Goal: Transaction & Acquisition: Purchase product/service

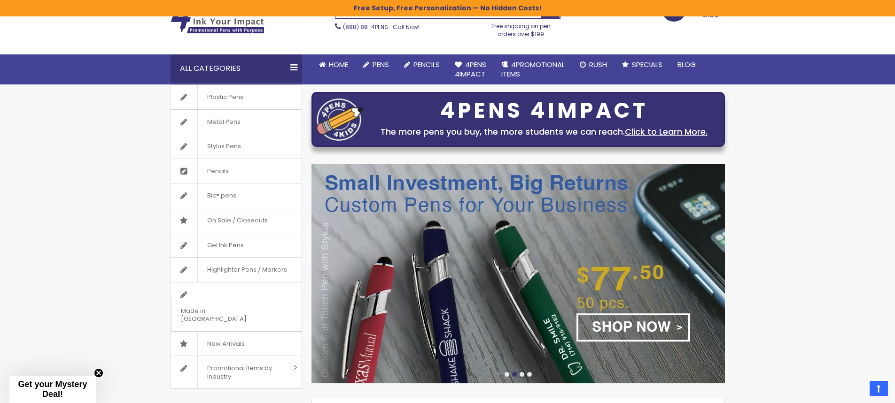
scroll to position [16, 0]
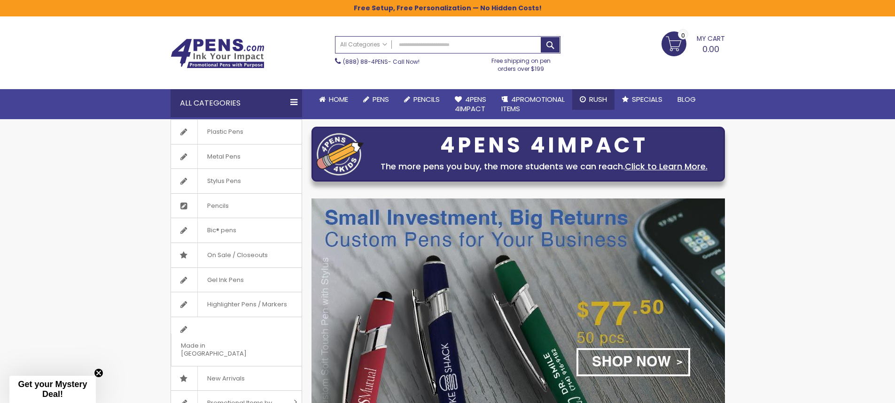
click at [589, 99] on link "Rush" at bounding box center [593, 99] width 42 height 21
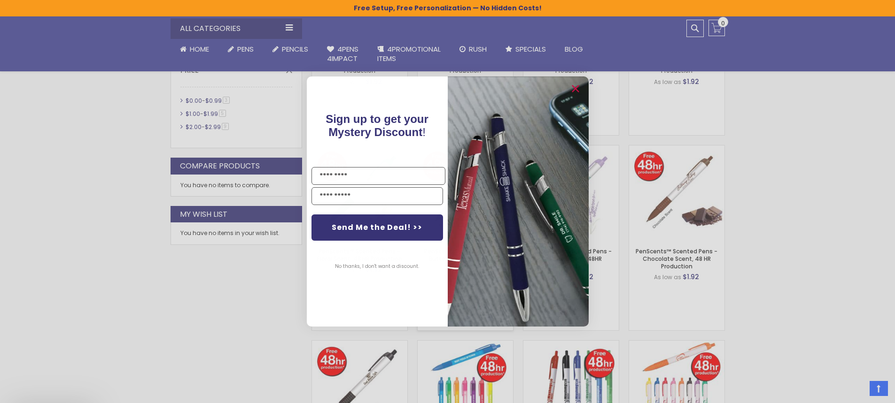
scroll to position [517, 0]
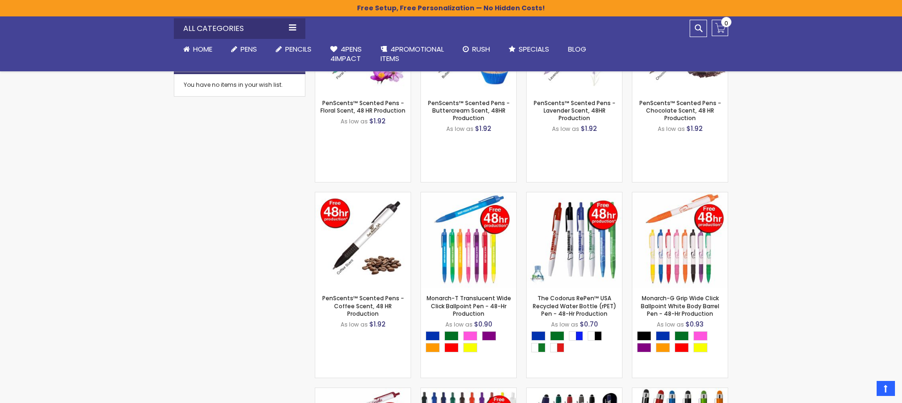
click at [248, 256] on div "Close dialog Sign up to get your Mystery Discount ! Name Email Send Me the Deal…" at bounding box center [451, 201] width 902 height 403
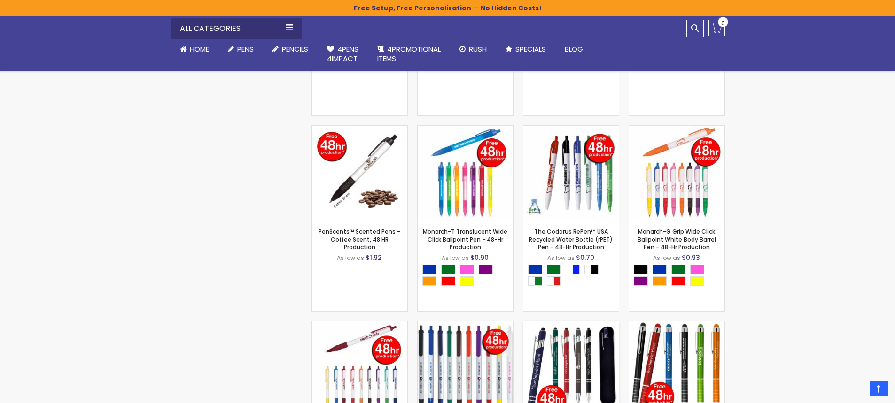
scroll to position [564, 0]
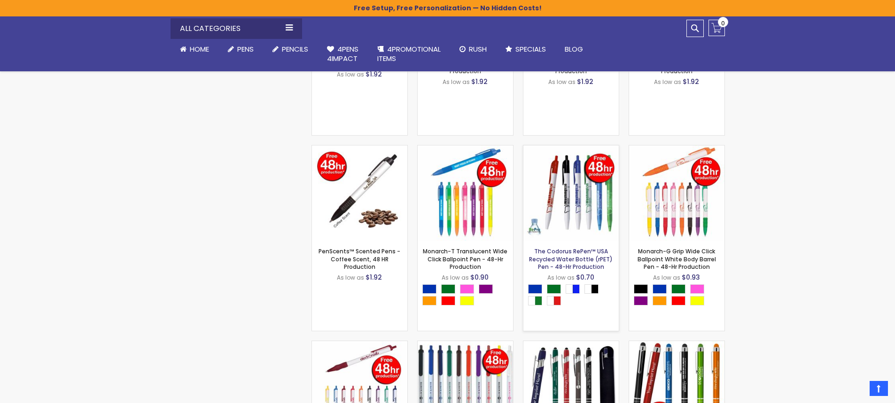
click at [570, 251] on link "The Codorus RePen™ USA Recycled Water Bottle (rPET) Pen - 48-Hr Production" at bounding box center [571, 259] width 84 height 23
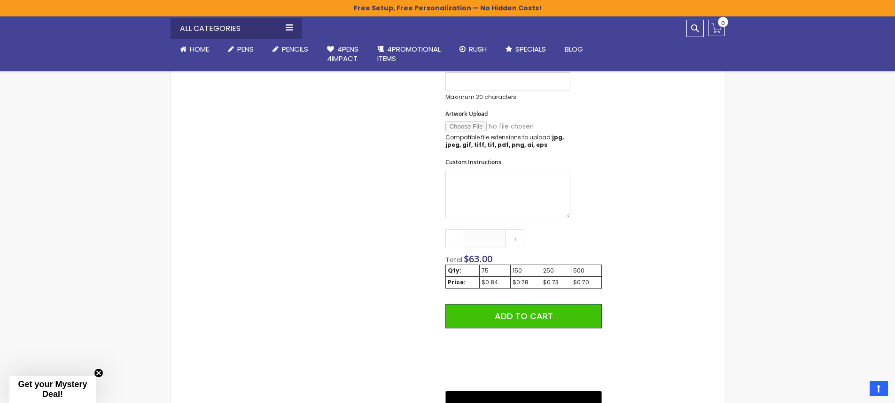
scroll to position [470, 0]
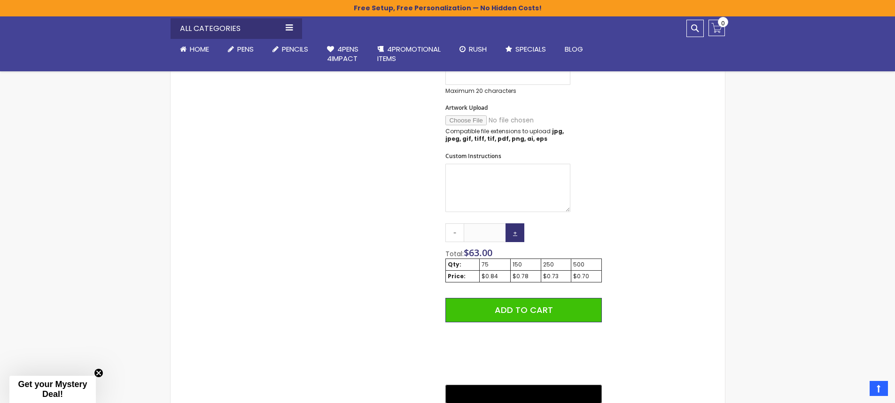
click at [519, 232] on link "+" at bounding box center [514, 233] width 19 height 19
click at [519, 233] on link "+" at bounding box center [514, 233] width 19 height 19
click at [516, 232] on link "+" at bounding box center [514, 233] width 19 height 19
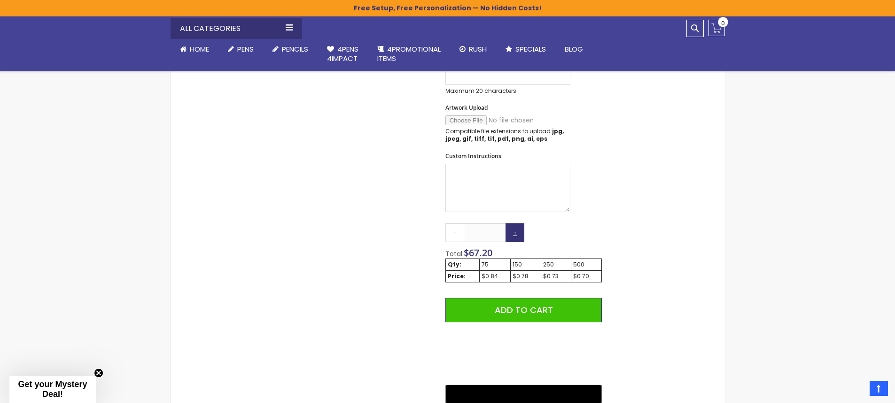
click at [516, 232] on link "+" at bounding box center [514, 233] width 19 height 19
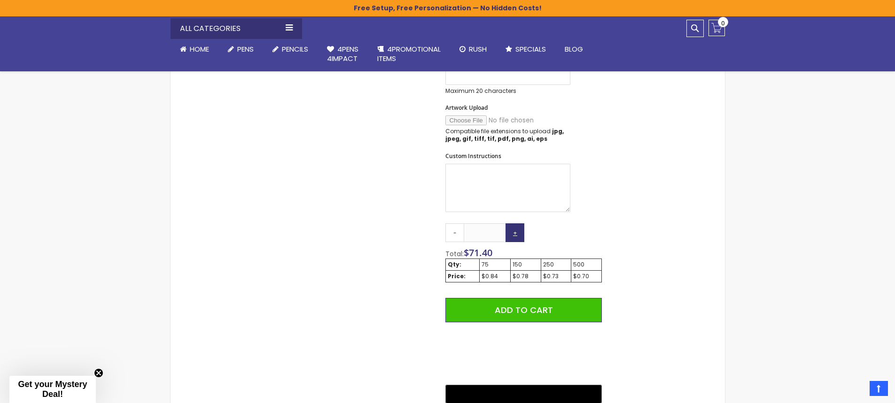
click at [516, 232] on link "+" at bounding box center [514, 233] width 19 height 19
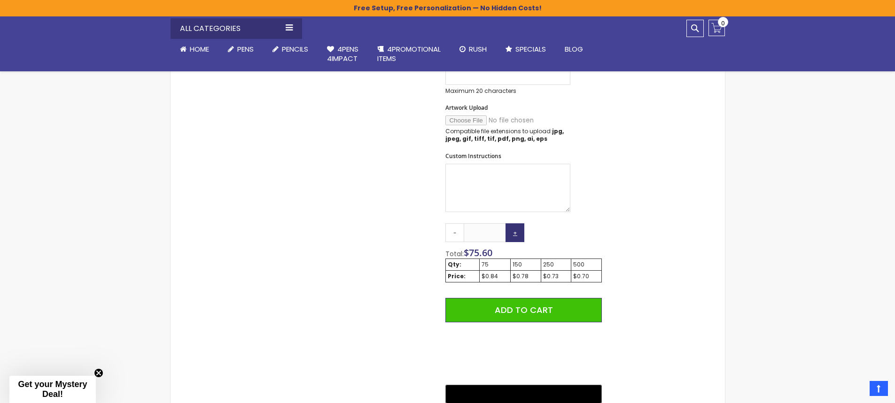
click at [516, 232] on link "+" at bounding box center [514, 233] width 19 height 19
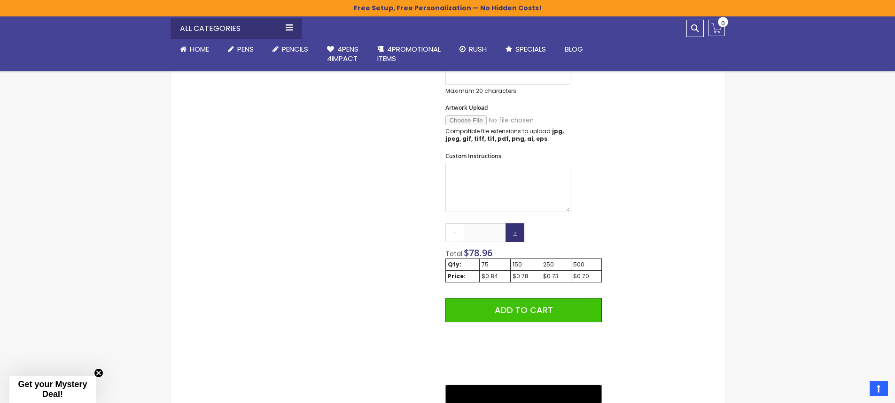
click at [516, 232] on link "+" at bounding box center [514, 233] width 19 height 19
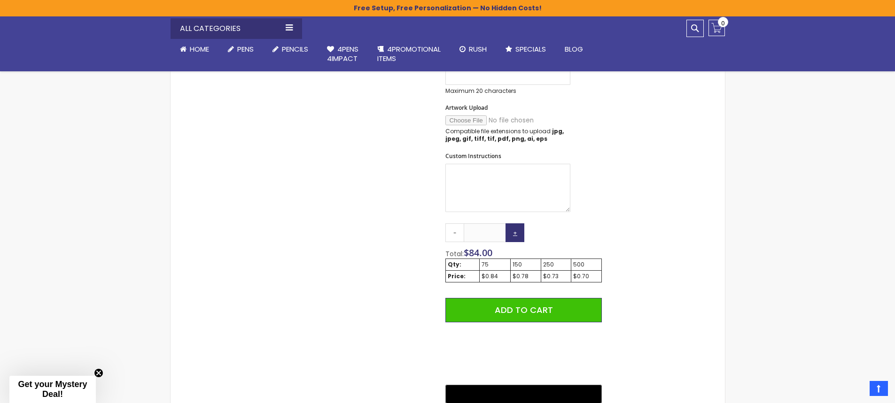
click at [516, 232] on link "+" at bounding box center [514, 233] width 19 height 19
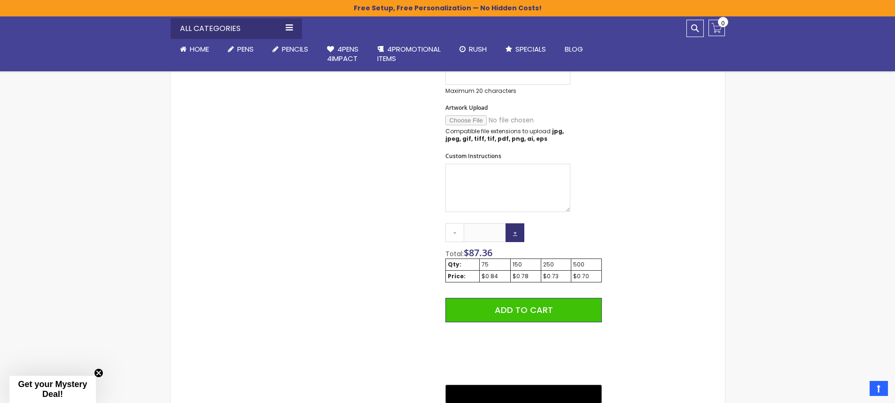
click at [516, 232] on link "+" at bounding box center [514, 233] width 19 height 19
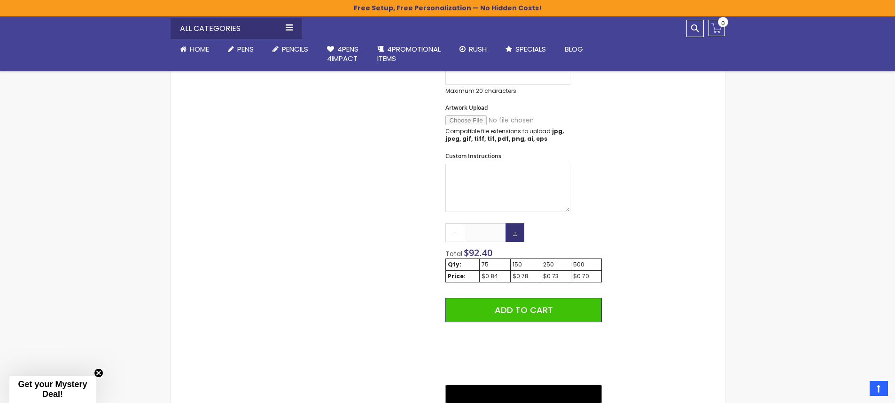
click at [516, 232] on link "+" at bounding box center [514, 233] width 19 height 19
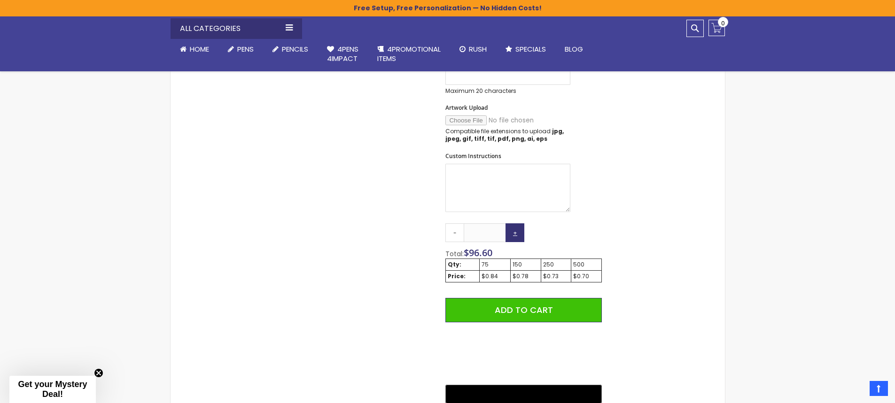
click at [516, 232] on link "+" at bounding box center [514, 233] width 19 height 19
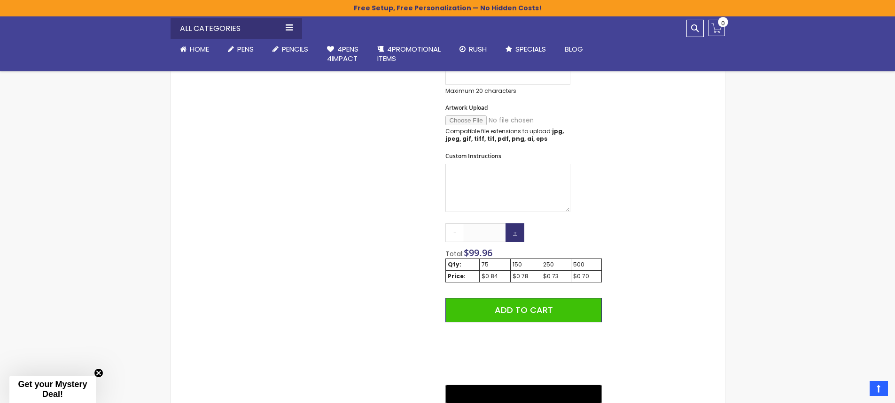
click at [516, 232] on link "+" at bounding box center [514, 233] width 19 height 19
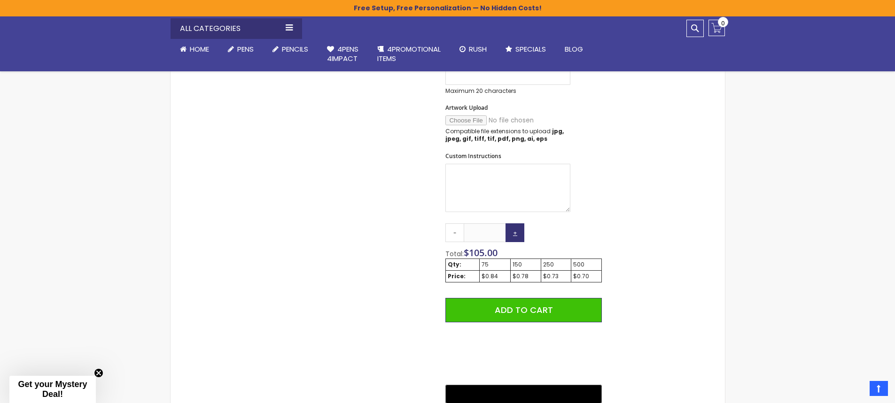
click at [516, 232] on link "+" at bounding box center [514, 233] width 19 height 19
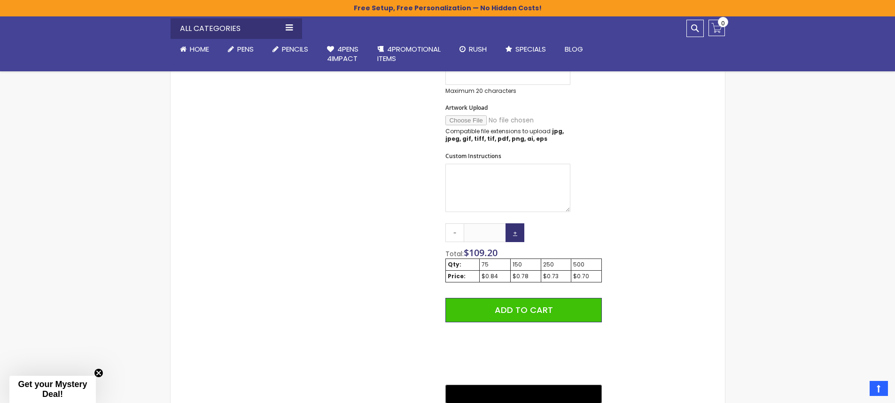
click at [516, 232] on link "+" at bounding box center [514, 233] width 19 height 19
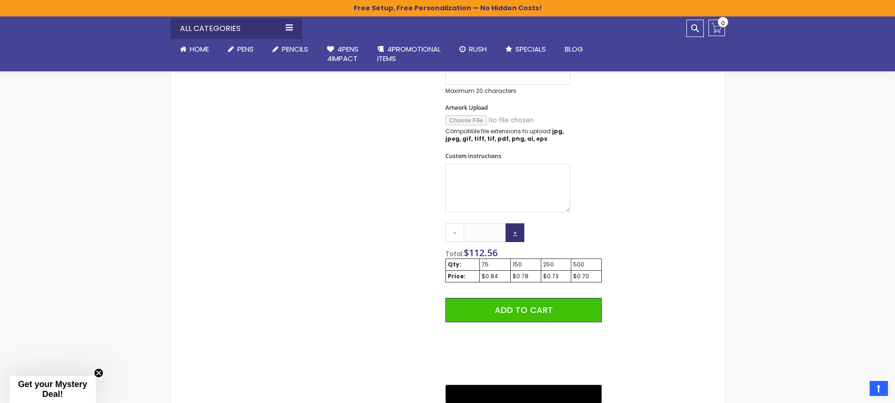
click at [516, 232] on link "+" at bounding box center [514, 233] width 19 height 19
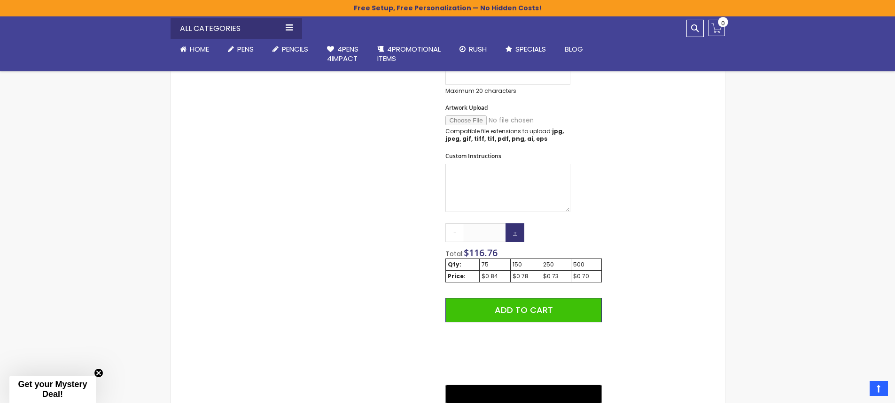
click at [516, 232] on link "+" at bounding box center [514, 233] width 19 height 19
click at [516, 233] on link "+" at bounding box center [514, 233] width 19 height 19
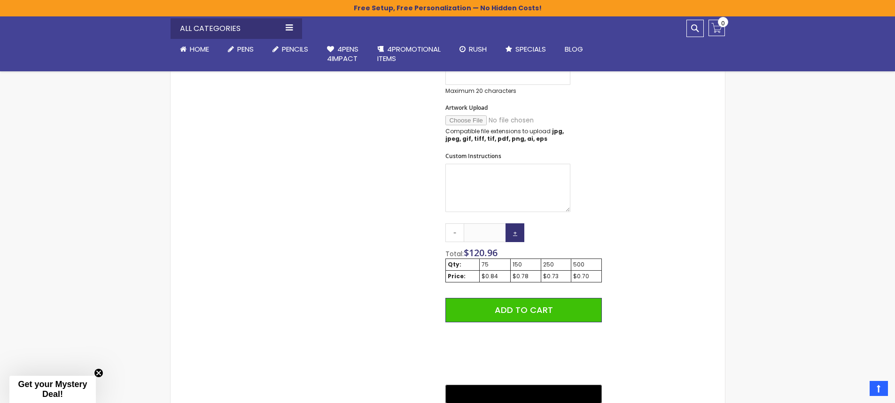
click at [516, 233] on link "+" at bounding box center [514, 233] width 19 height 19
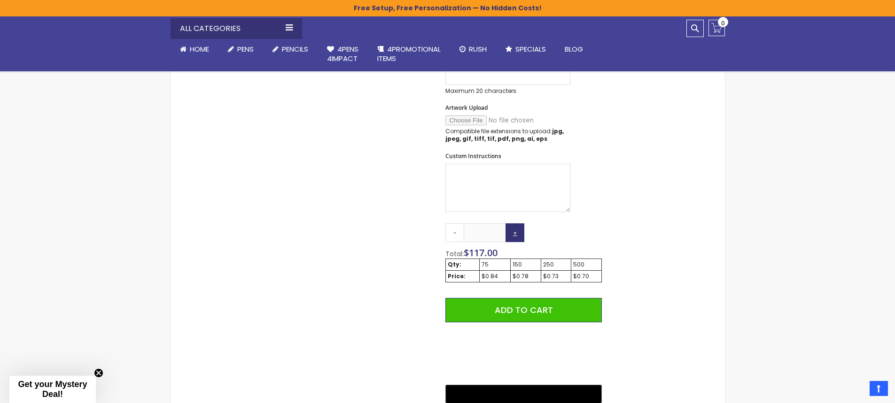
click at [516, 233] on link "+" at bounding box center [514, 233] width 19 height 19
click at [513, 229] on link "+" at bounding box center [514, 233] width 19 height 19
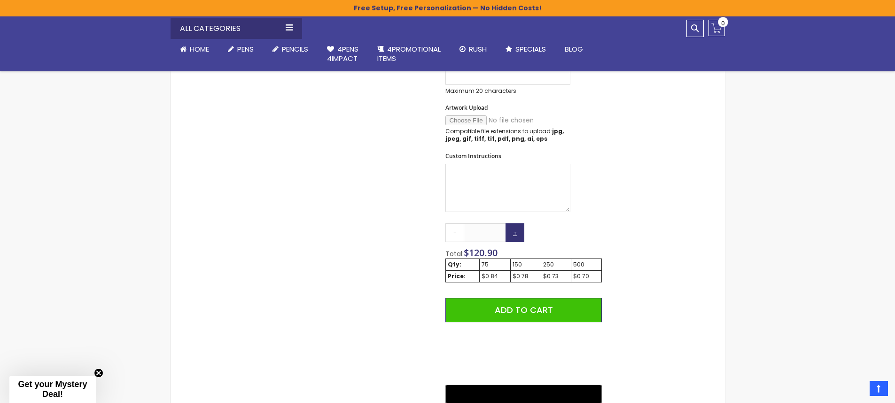
click at [513, 229] on link "+" at bounding box center [514, 233] width 19 height 19
type input "***"
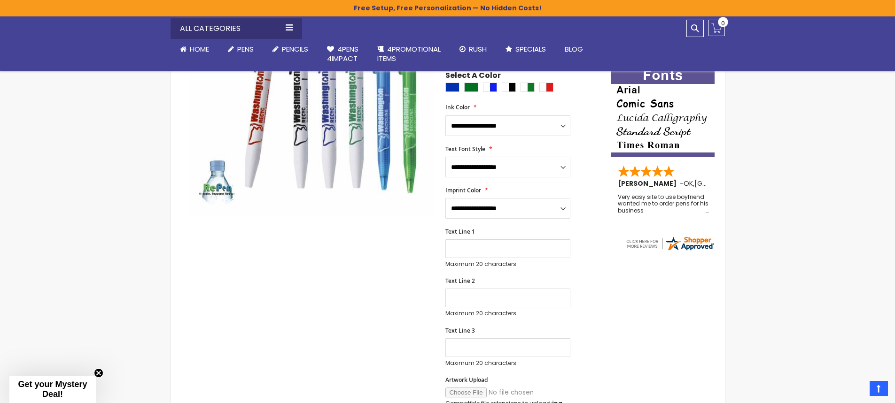
scroll to position [141, 0]
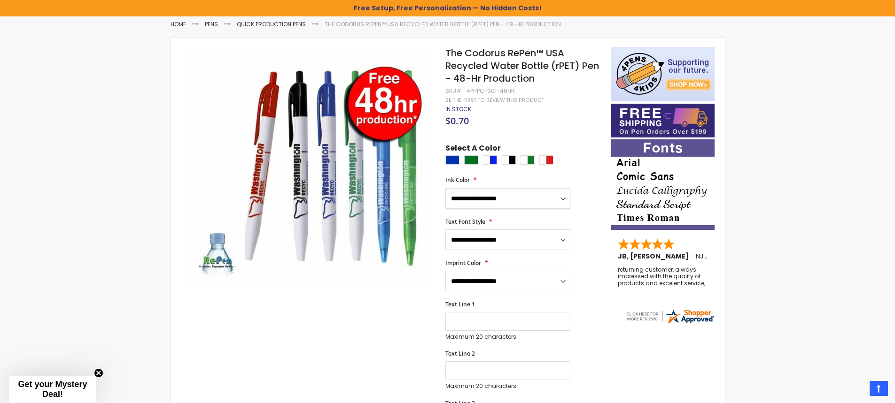
click at [547, 195] on select "**********" at bounding box center [507, 198] width 125 height 21
select select "*****"
click at [445, 188] on select "**********" at bounding box center [507, 198] width 125 height 21
click at [532, 243] on select "**********" at bounding box center [507, 240] width 125 height 21
select select "*****"
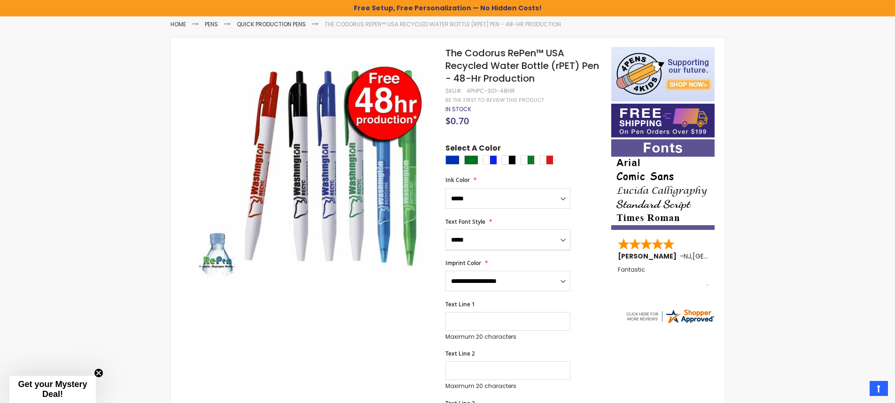
click at [445, 230] on select "**********" at bounding box center [507, 240] width 125 height 21
click at [529, 281] on select "**********" at bounding box center [507, 281] width 125 height 21
select select "*****"
click at [445, 271] on select "**********" at bounding box center [507, 281] width 125 height 21
click at [487, 160] on div "White|Blue" at bounding box center [490, 159] width 14 height 9
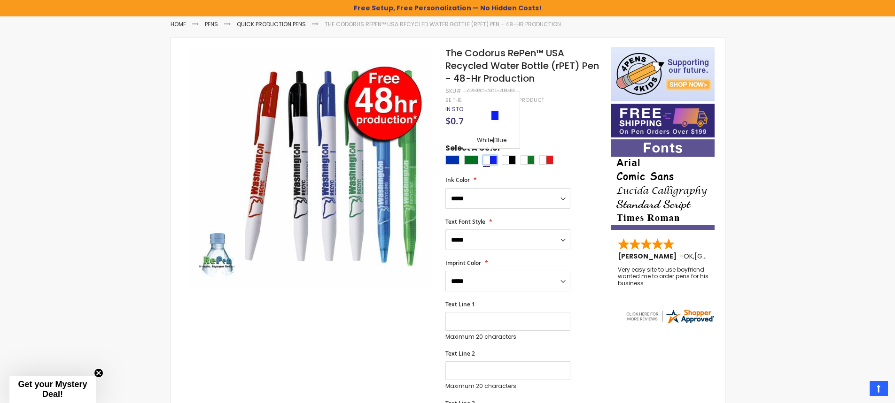
type input "****"
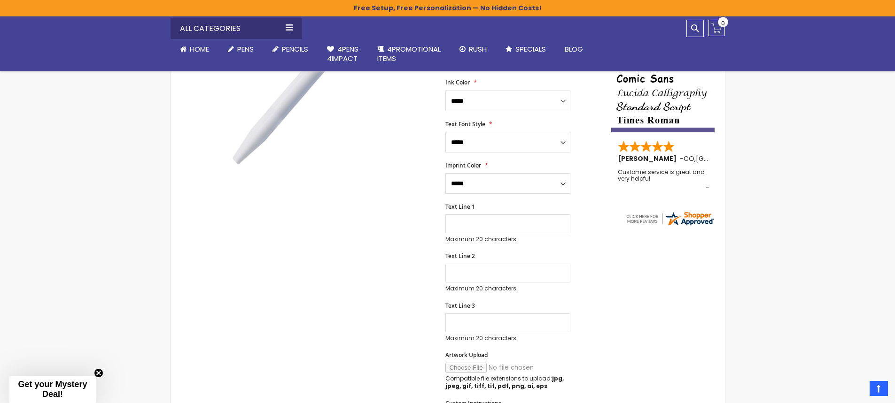
scroll to position [235, 0]
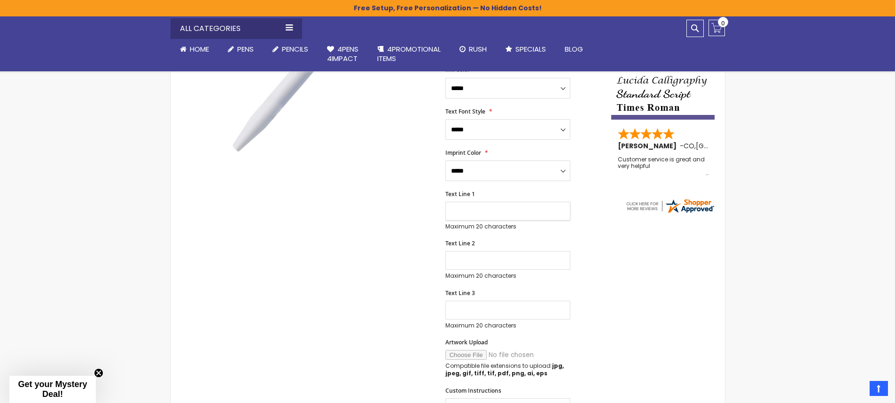
click at [495, 211] on input "Text Line 1" at bounding box center [507, 211] width 125 height 19
type input "**********"
click at [460, 254] on input "Text Line 2" at bounding box center [507, 260] width 125 height 19
type input "**********"
click at [479, 312] on input "Text Line 3" at bounding box center [507, 310] width 125 height 19
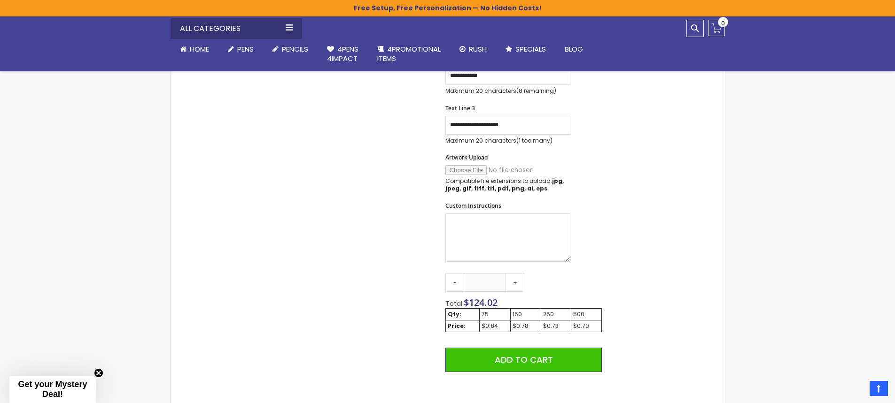
scroll to position [423, 0]
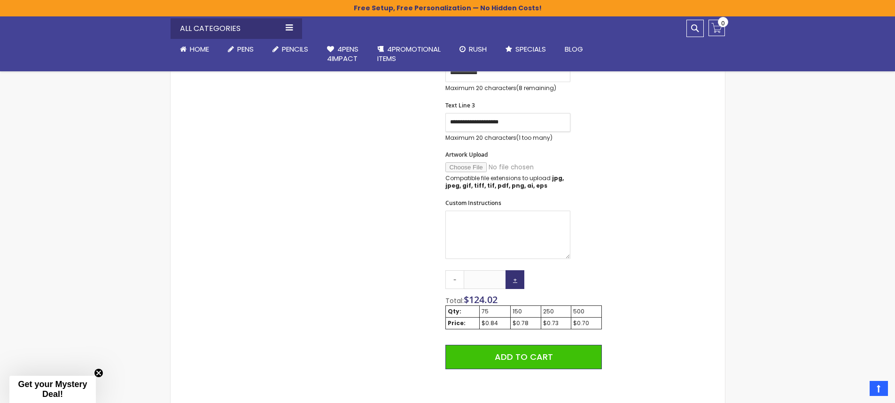
type input "**********"
click at [514, 281] on link "+" at bounding box center [514, 280] width 19 height 19
click at [514, 282] on link "+" at bounding box center [514, 280] width 19 height 19
click at [516, 282] on link "+" at bounding box center [514, 280] width 19 height 19
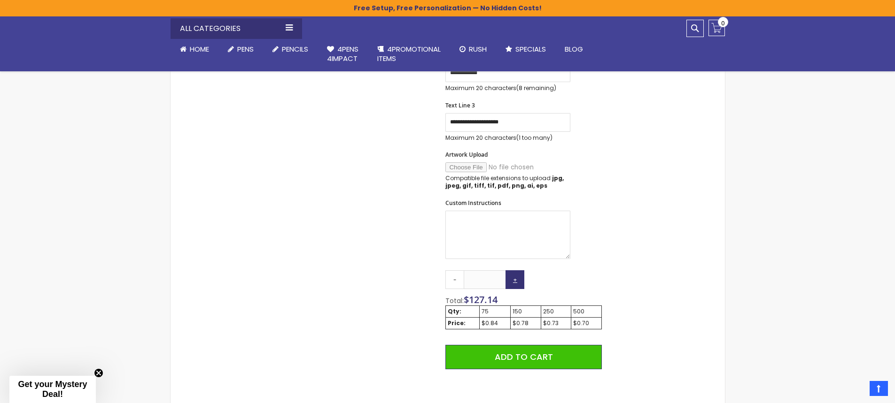
click at [516, 282] on link "+" at bounding box center [514, 280] width 19 height 19
click at [515, 282] on link "+" at bounding box center [514, 280] width 19 height 19
click at [515, 281] on link "+" at bounding box center [514, 280] width 19 height 19
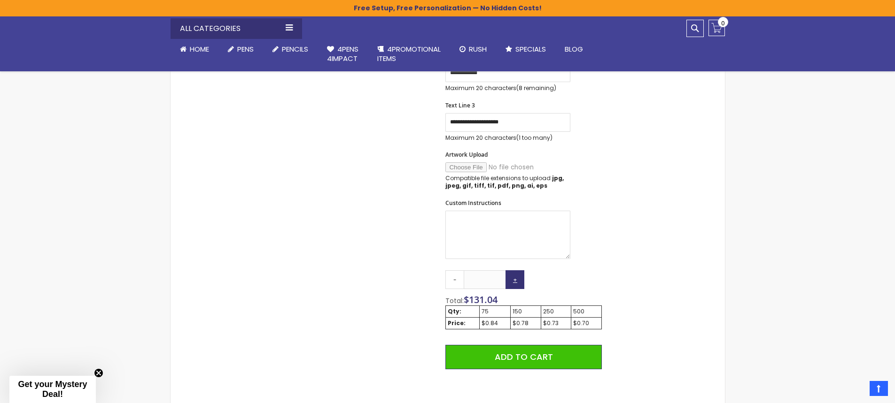
click at [515, 281] on link "+" at bounding box center [514, 280] width 19 height 19
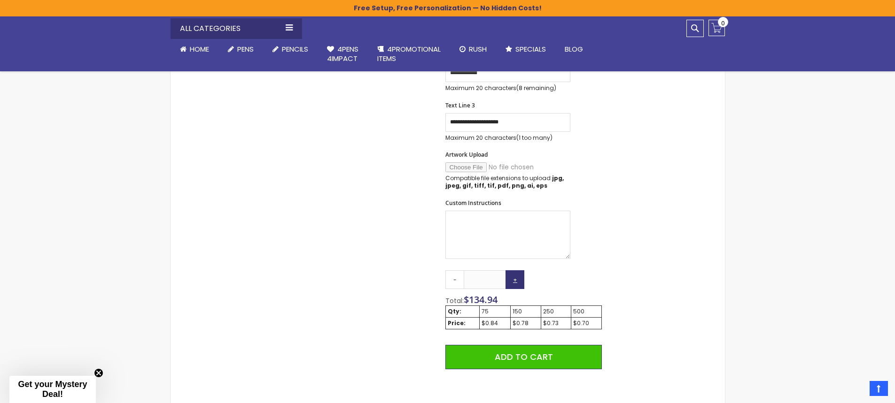
click at [515, 281] on link "+" at bounding box center [514, 280] width 19 height 19
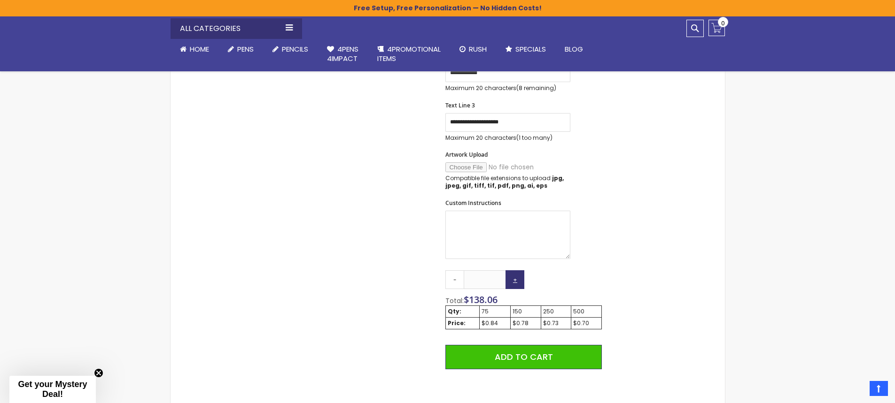
click at [515, 281] on link "+" at bounding box center [514, 280] width 19 height 19
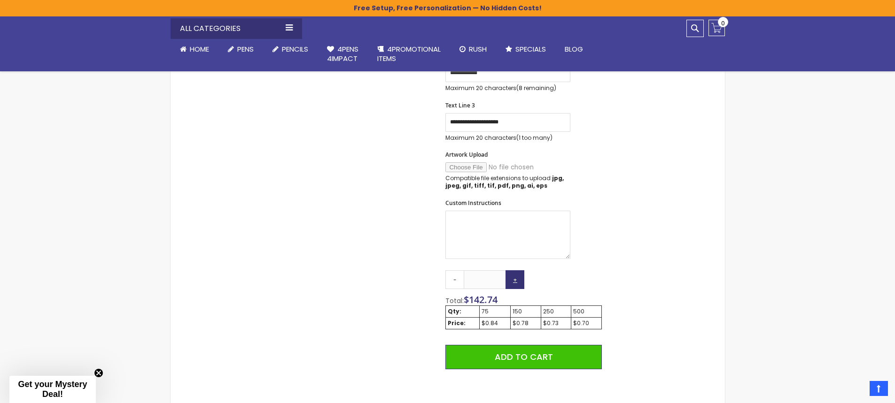
click at [515, 280] on link "+" at bounding box center [514, 280] width 19 height 19
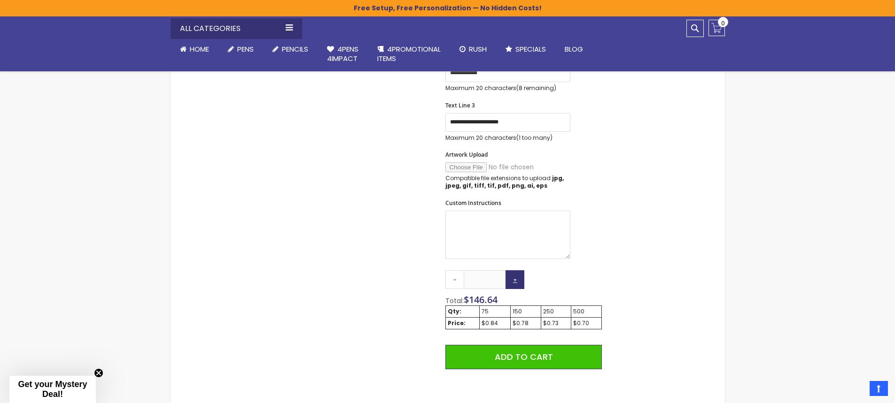
click at [515, 280] on link "+" at bounding box center [514, 280] width 19 height 19
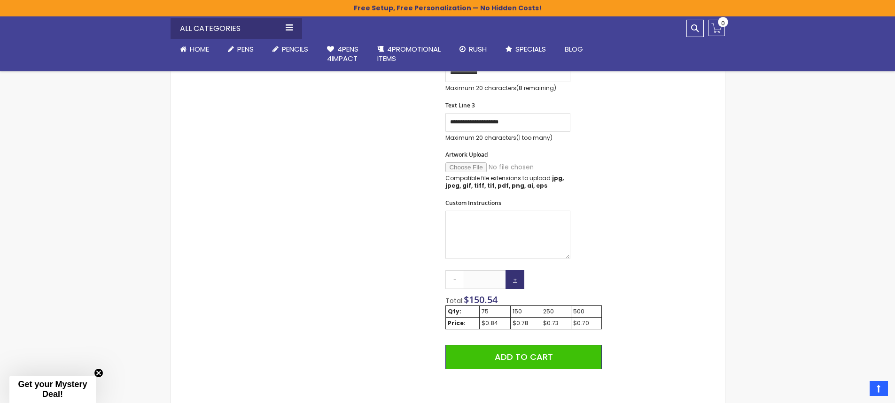
click at [515, 280] on link "+" at bounding box center [514, 280] width 19 height 19
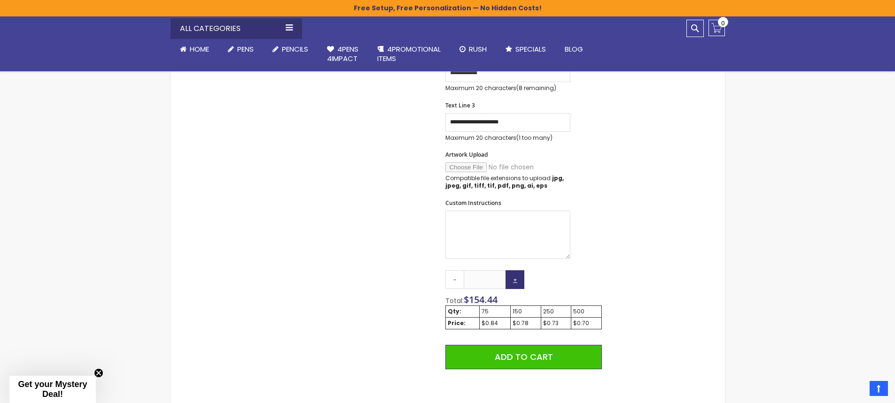
click at [515, 280] on link "+" at bounding box center [514, 280] width 19 height 19
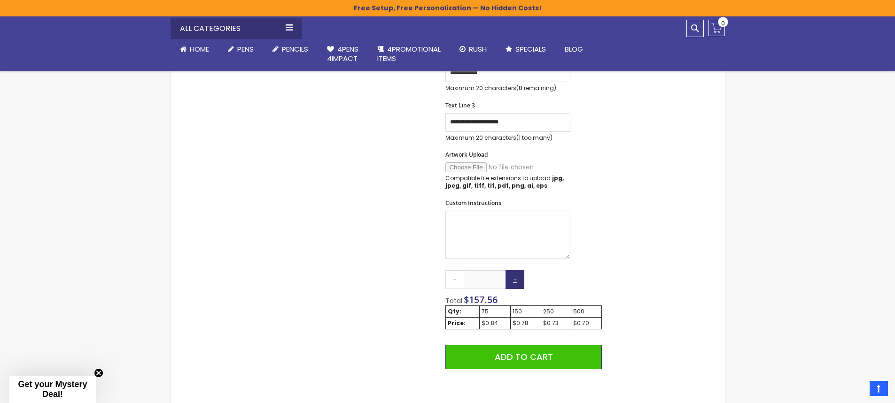
click at [515, 280] on link "+" at bounding box center [514, 280] width 19 height 19
click at [515, 279] on link "+" at bounding box center [514, 280] width 19 height 19
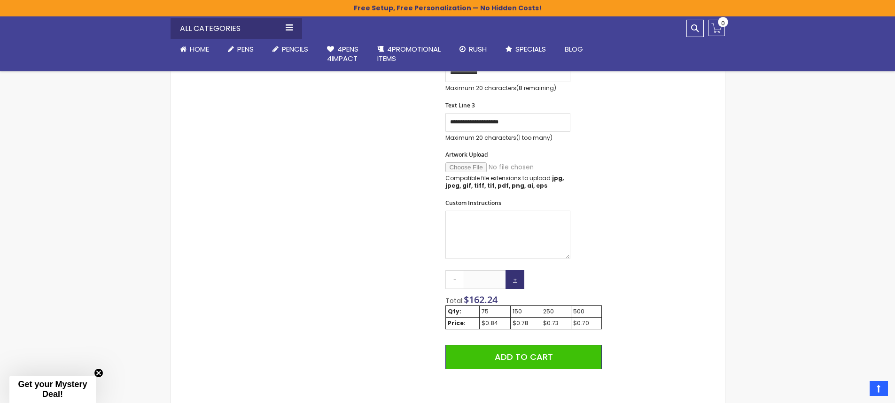
click at [515, 280] on link "+" at bounding box center [514, 280] width 19 height 19
click at [515, 279] on link "+" at bounding box center [514, 280] width 19 height 19
click at [515, 280] on link "+" at bounding box center [514, 280] width 19 height 19
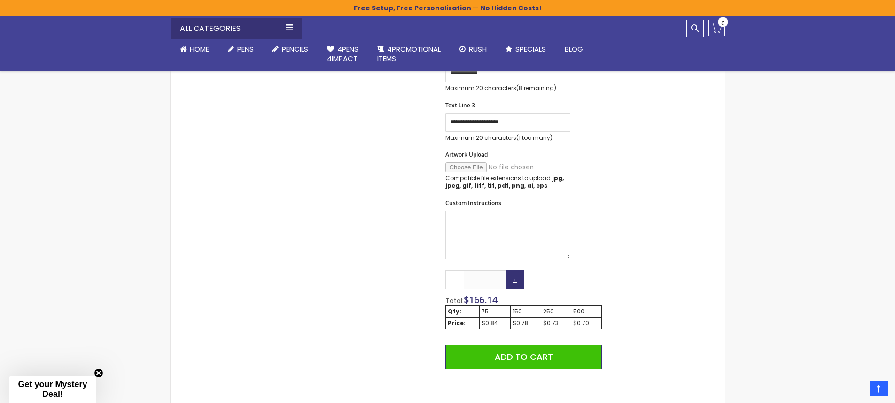
click at [515, 280] on link "+" at bounding box center [514, 280] width 19 height 19
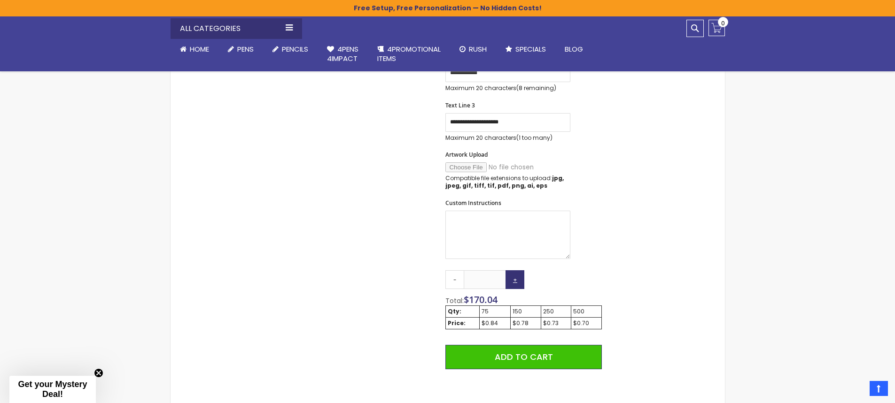
click at [515, 280] on link "+" at bounding box center [514, 280] width 19 height 19
click at [515, 279] on link "+" at bounding box center [514, 280] width 19 height 19
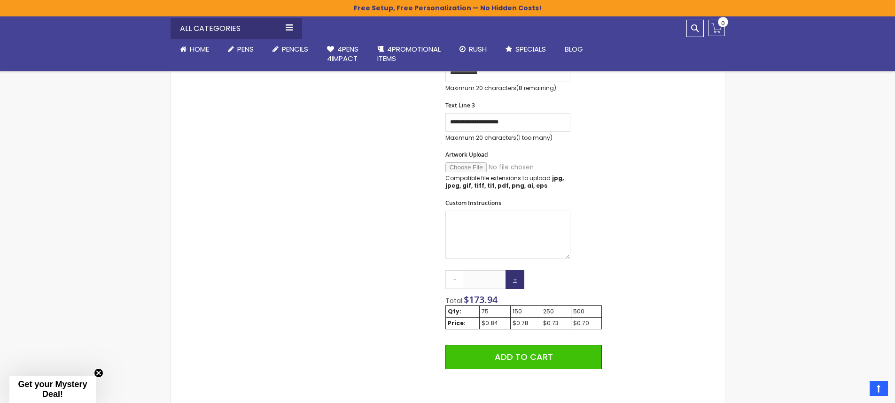
click at [515, 280] on link "+" at bounding box center [514, 280] width 19 height 19
click at [516, 279] on link "+" at bounding box center [514, 280] width 19 height 19
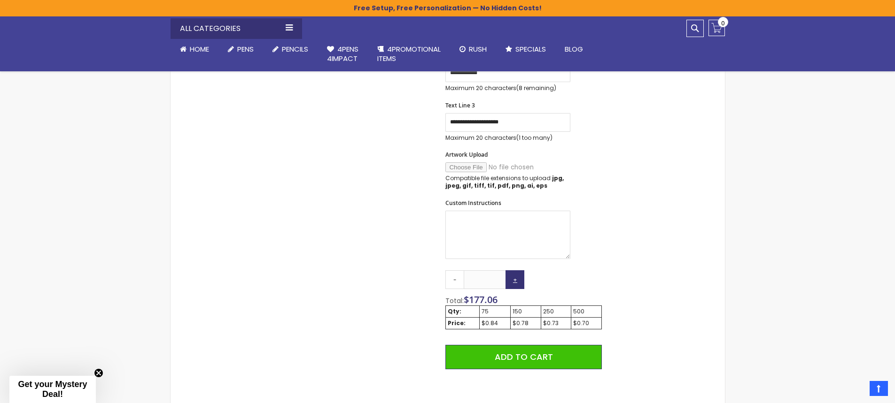
click at [516, 279] on link "+" at bounding box center [514, 280] width 19 height 19
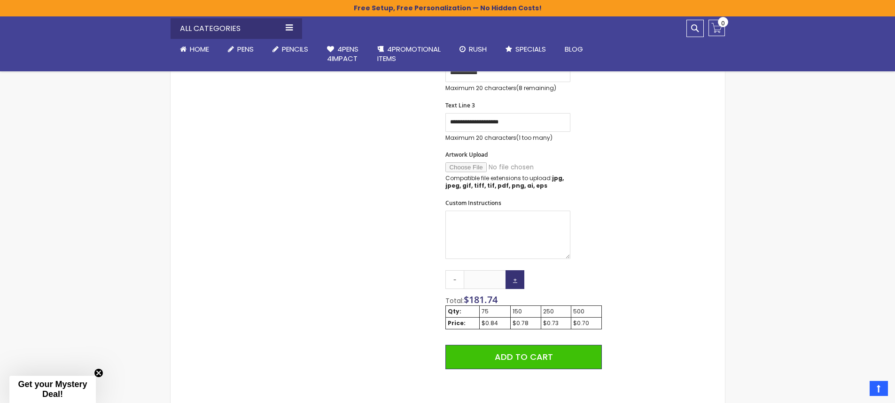
click at [516, 279] on link "+" at bounding box center [514, 280] width 19 height 19
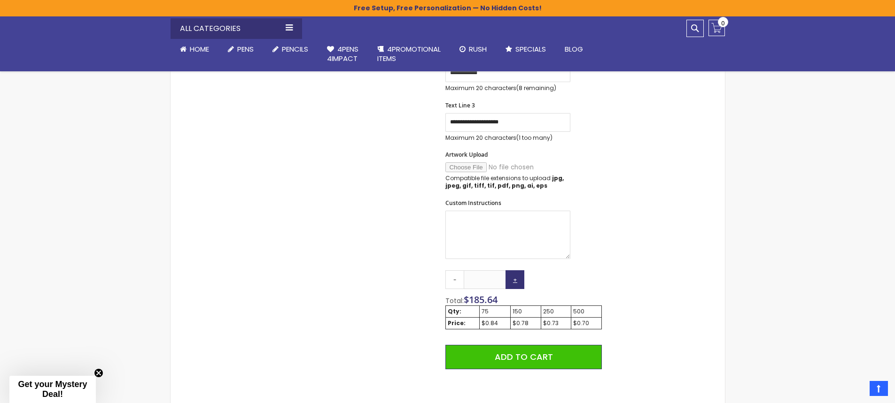
click at [516, 279] on link "+" at bounding box center [514, 280] width 19 height 19
click at [515, 279] on link "+" at bounding box center [514, 280] width 19 height 19
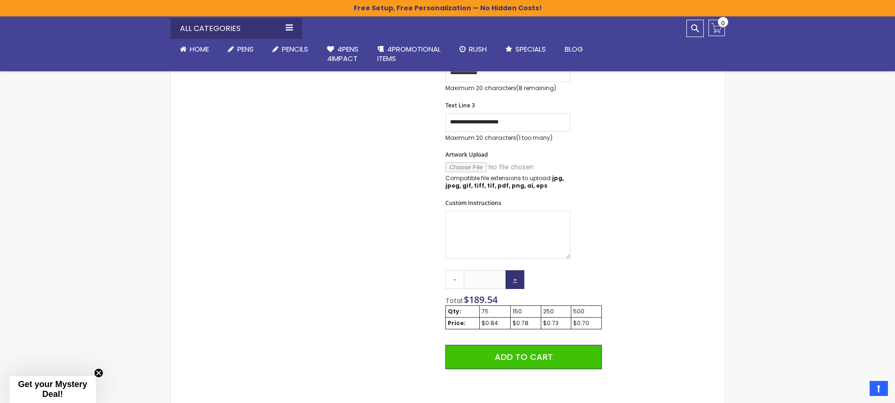
click at [515, 279] on link "+" at bounding box center [514, 280] width 19 height 19
click at [515, 278] on link "+" at bounding box center [514, 280] width 19 height 19
click at [515, 279] on link "+" at bounding box center [514, 280] width 19 height 19
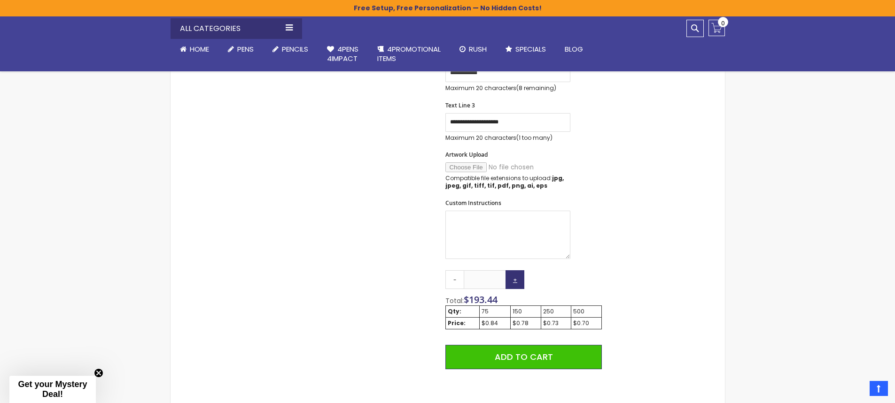
click at [515, 278] on link "+" at bounding box center [514, 280] width 19 height 19
click at [515, 279] on link "+" at bounding box center [514, 280] width 19 height 19
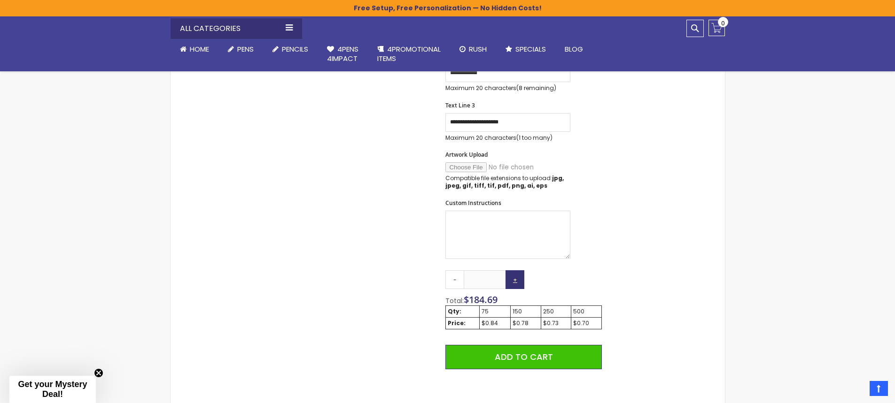
click at [515, 279] on link "+" at bounding box center [514, 280] width 19 height 19
click at [453, 279] on link "-" at bounding box center [454, 280] width 19 height 19
click at [453, 278] on link "-" at bounding box center [454, 280] width 19 height 19
click at [454, 279] on link "-" at bounding box center [454, 280] width 19 height 19
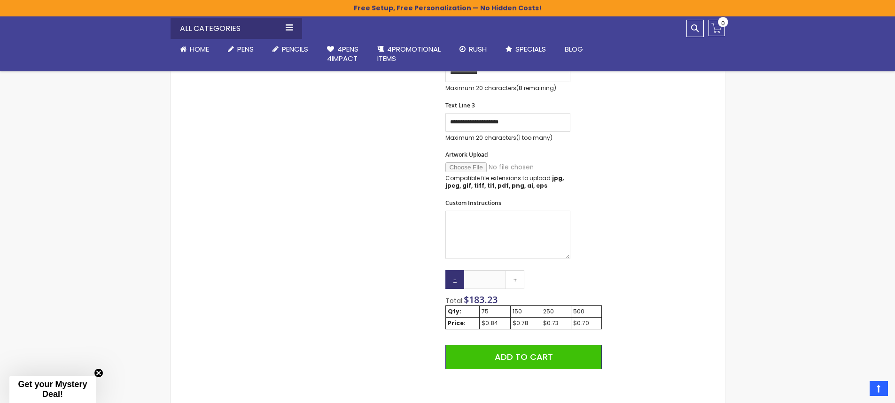
type input "***"
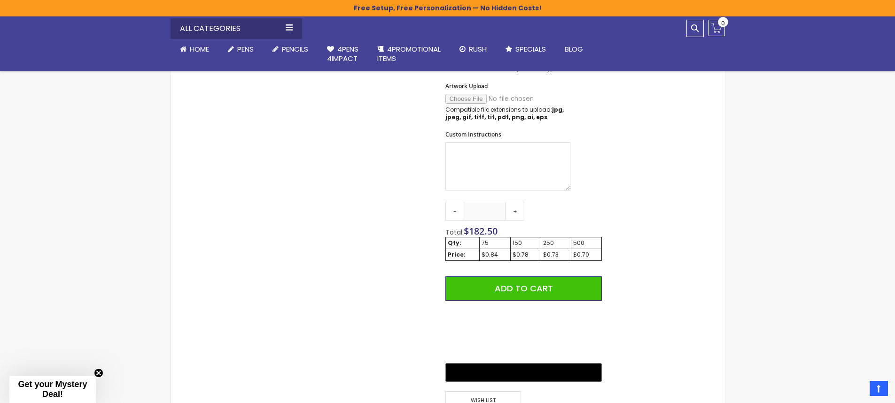
scroll to position [517, 0]
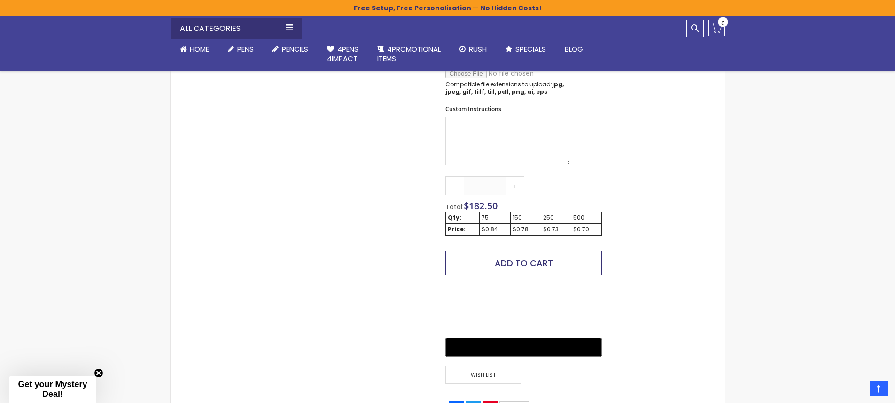
click at [536, 258] on span "Add to Cart" at bounding box center [524, 263] width 58 height 12
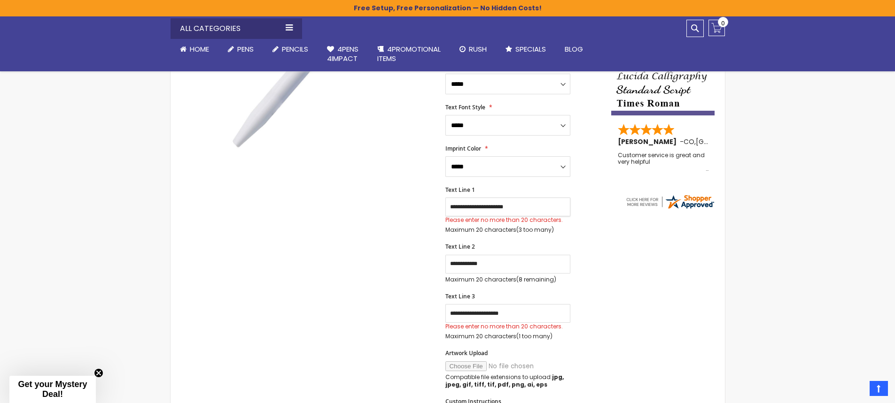
scroll to position [235, 0]
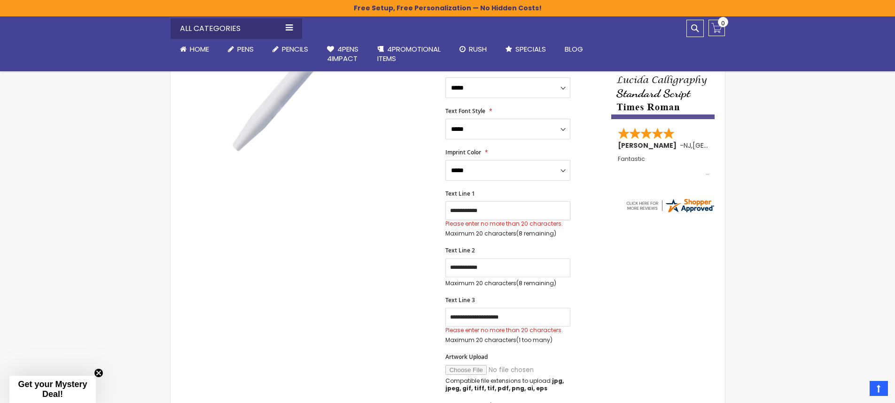
type input "**********"
click at [535, 272] on input "**********" at bounding box center [507, 268] width 125 height 19
click at [488, 207] on input "**********" at bounding box center [507, 210] width 125 height 19
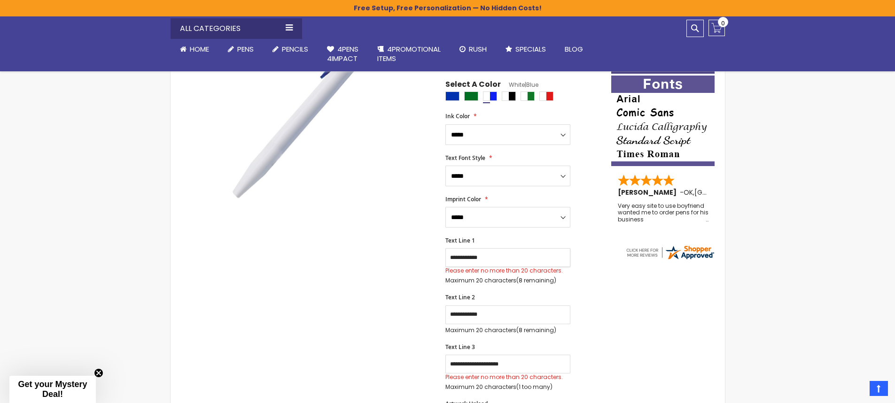
scroll to position [0, 0]
